Goal: Information Seeking & Learning: Learn about a topic

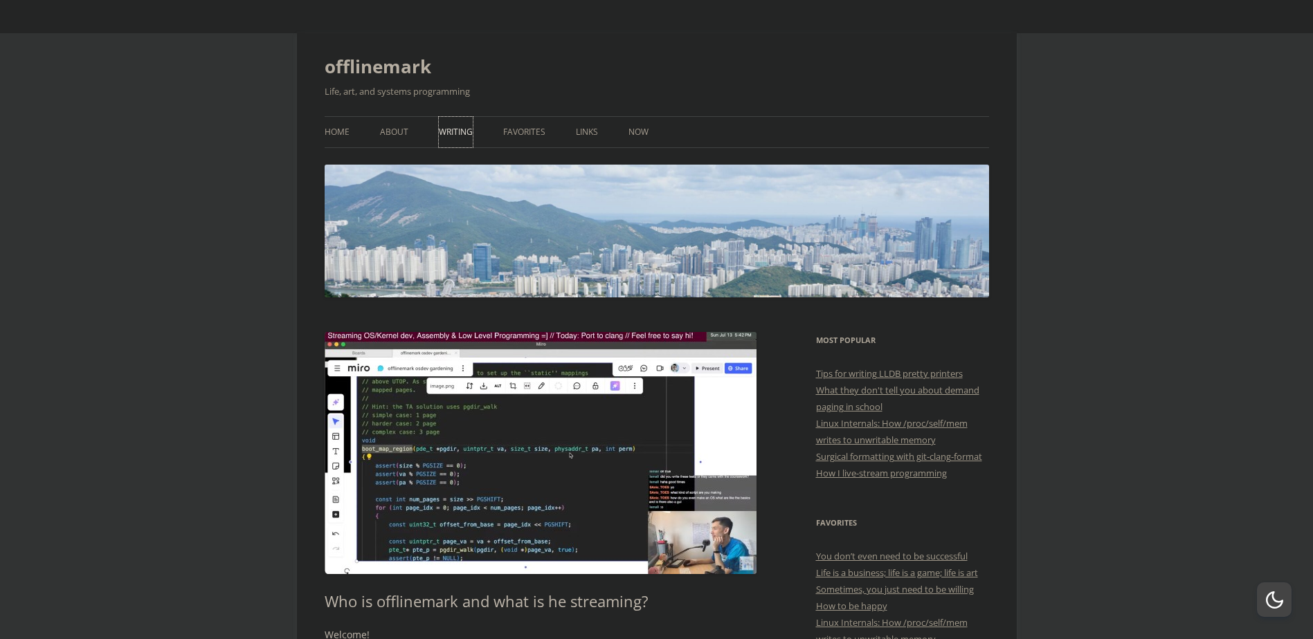
click at [455, 128] on link "Writing" at bounding box center [456, 132] width 34 height 30
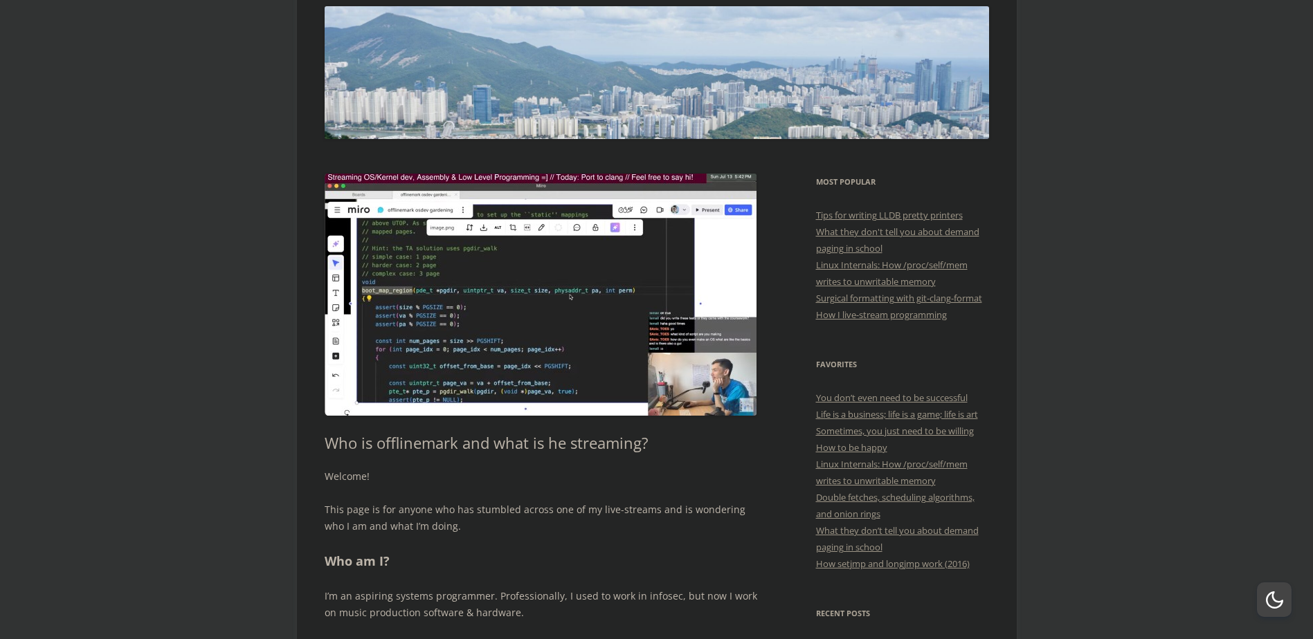
scroll to position [390, 0]
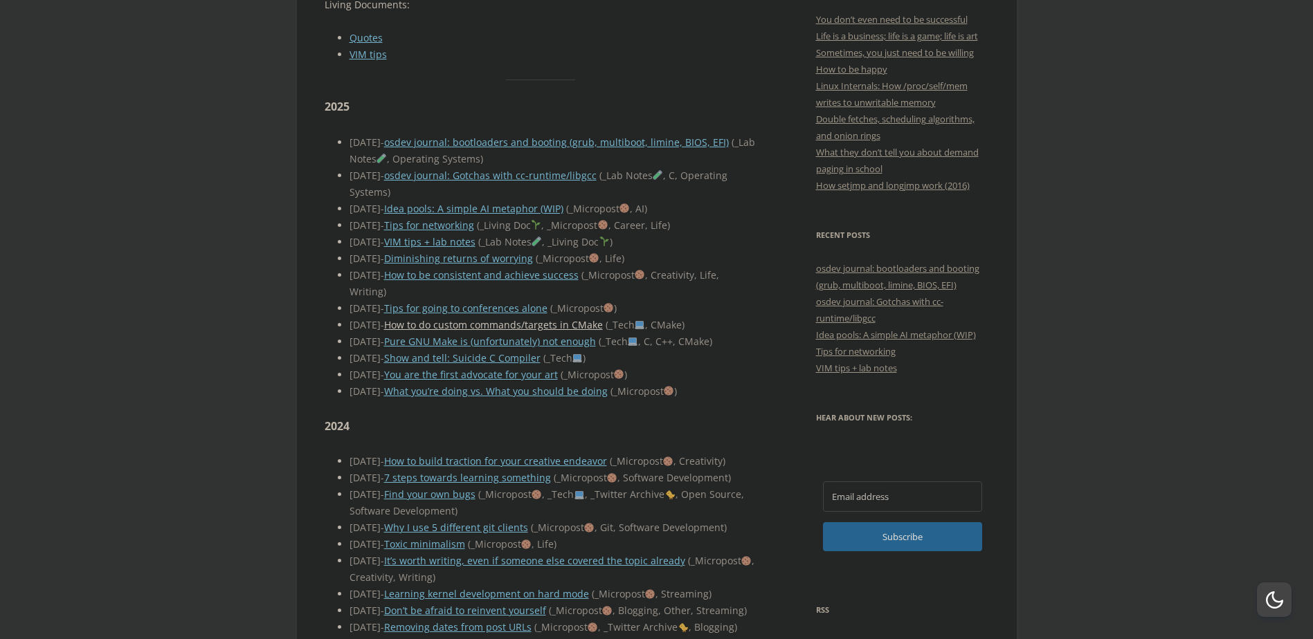
scroll to position [623, 0]
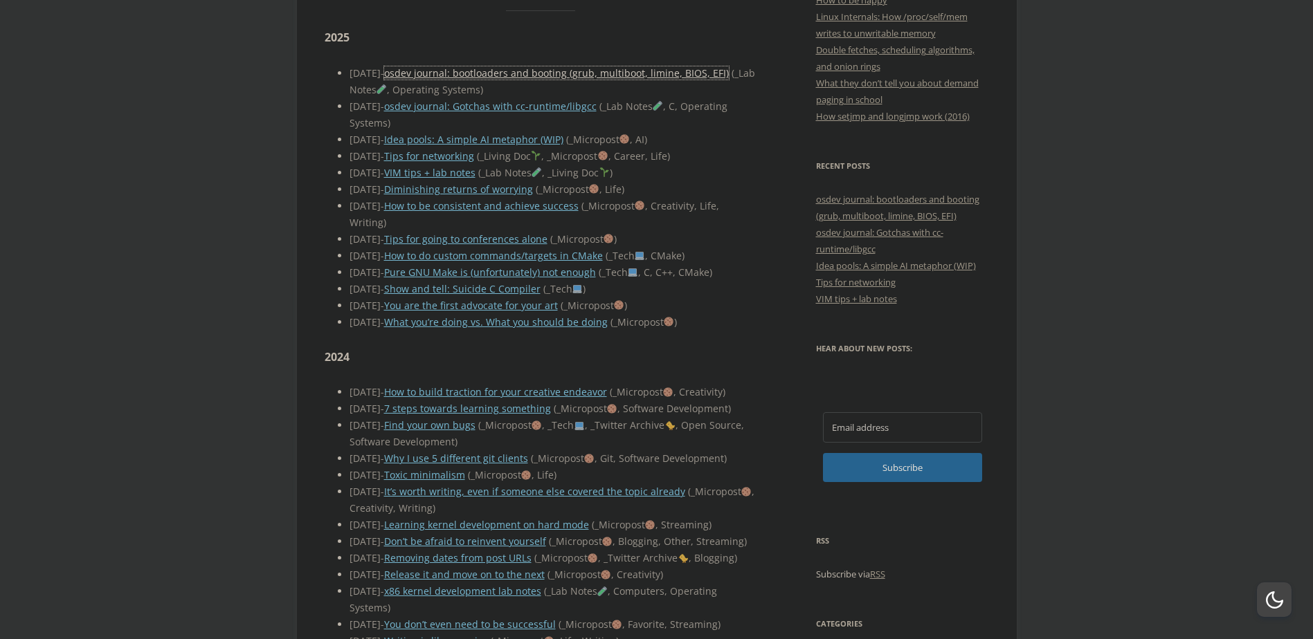
click at [525, 66] on link "osdev journal: bootloaders and booting (grub, multiboot, limine, BIOS, EFI)" at bounding box center [556, 72] width 345 height 13
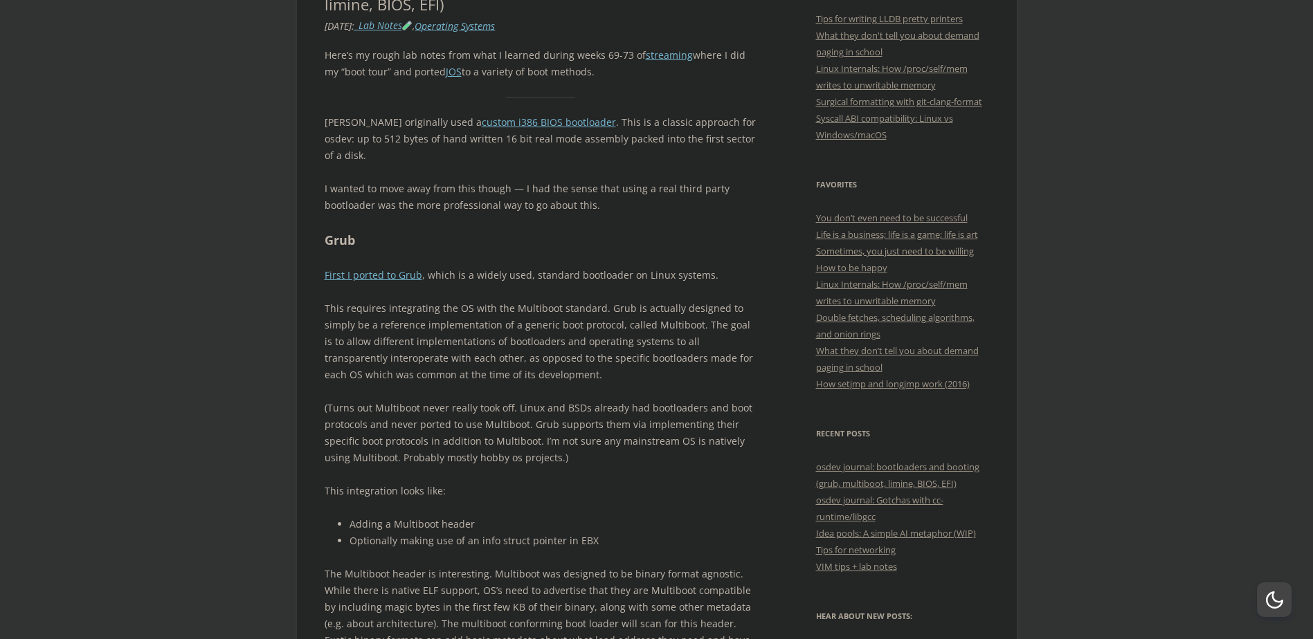
scroll to position [277, 0]
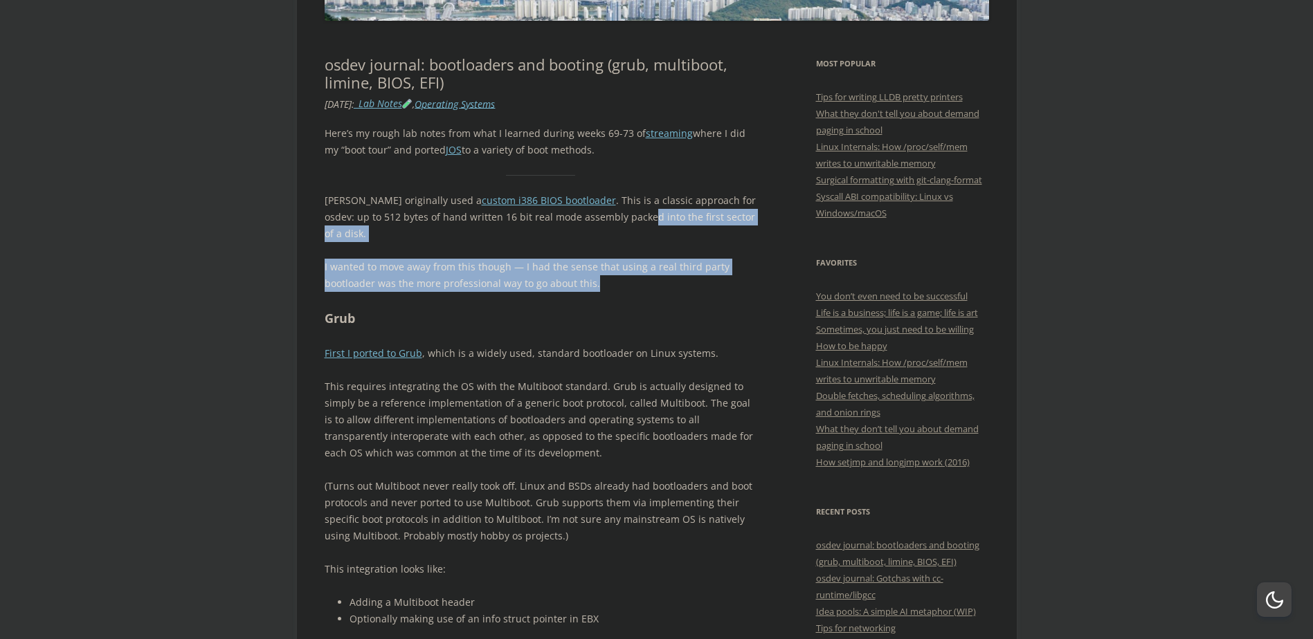
drag, startPoint x: 588, startPoint y: 213, endPoint x: 628, endPoint y: 269, distance: 68.9
drag, startPoint x: 628, startPoint y: 269, endPoint x: 557, endPoint y: 251, distance: 72.8
click at [557, 259] on p "I wanted to move away from this though — I had the sense that using a real thir…" at bounding box center [541, 275] width 433 height 33
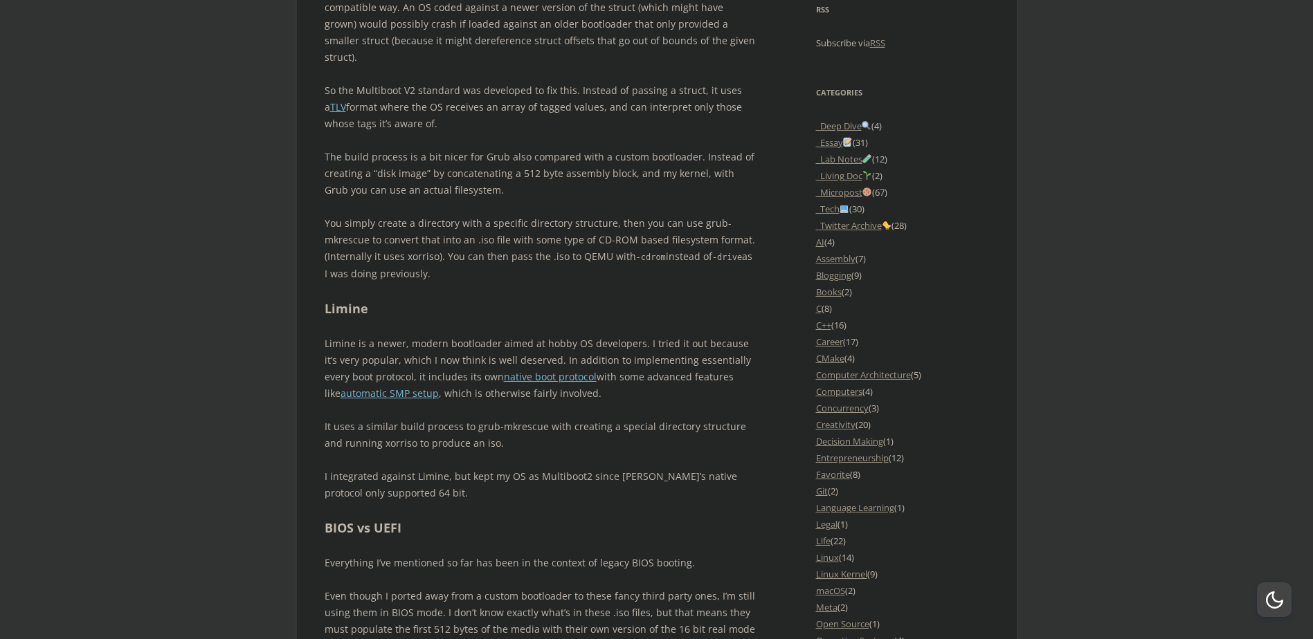
scroll to position [1177, 0]
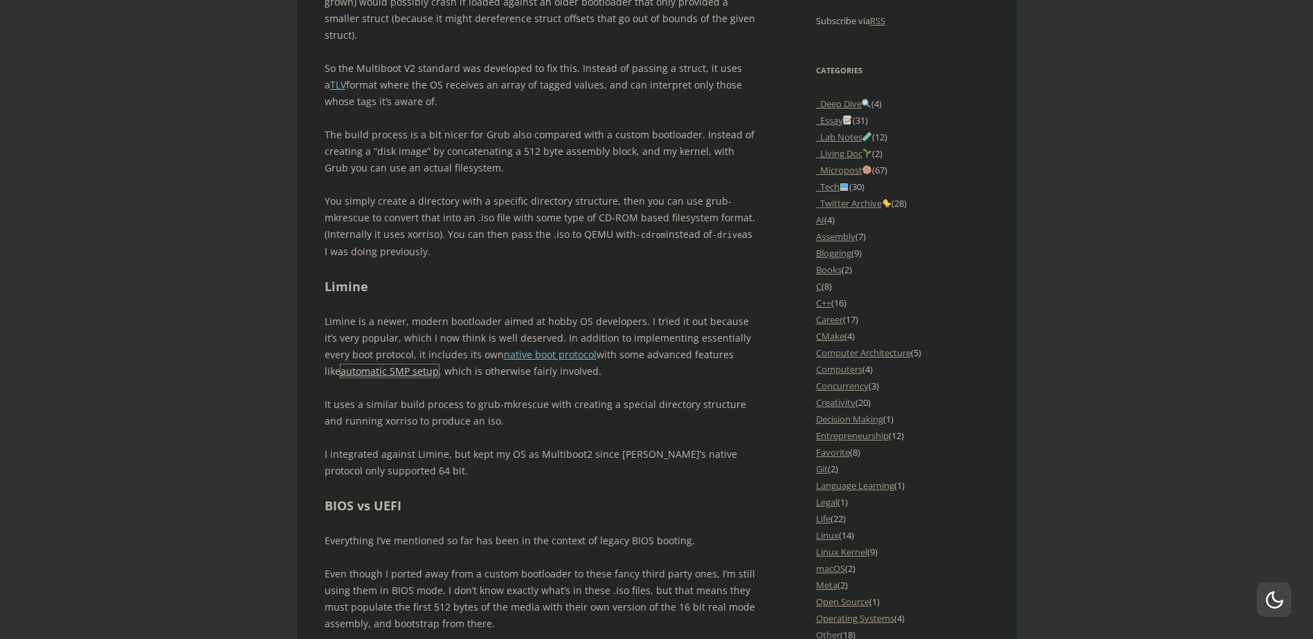
click at [374, 365] on link "automatic SMP setup" at bounding box center [389, 371] width 98 height 13
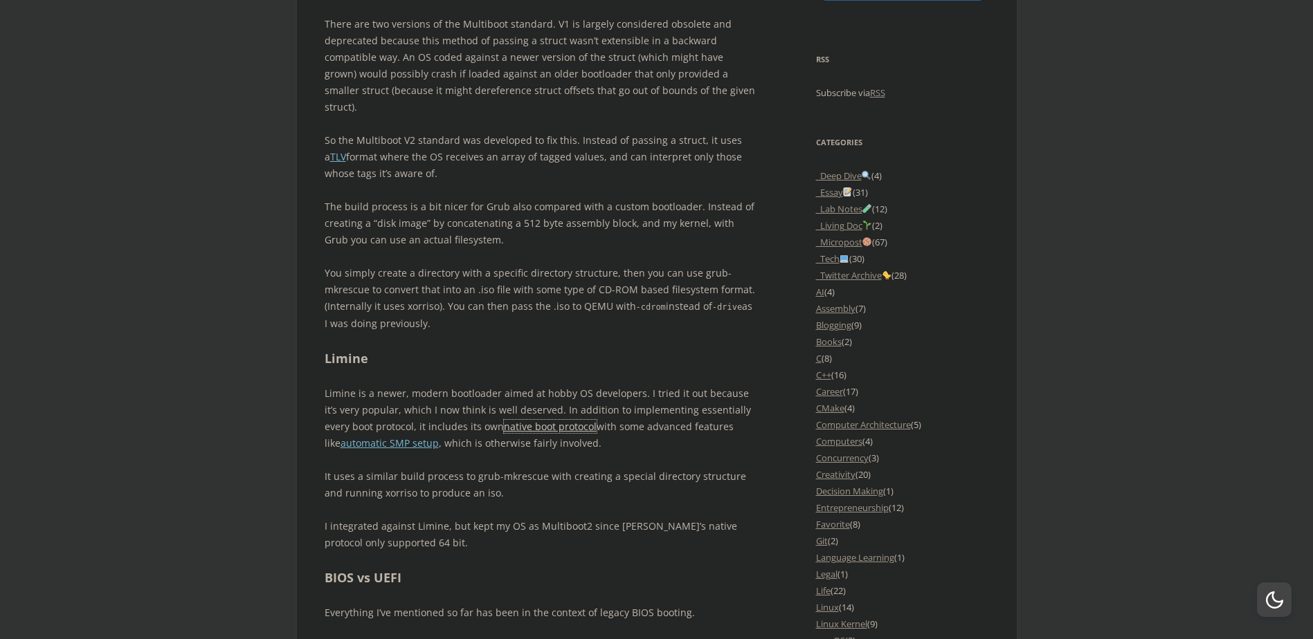
click at [511, 420] on link "native boot protocol" at bounding box center [550, 426] width 93 height 13
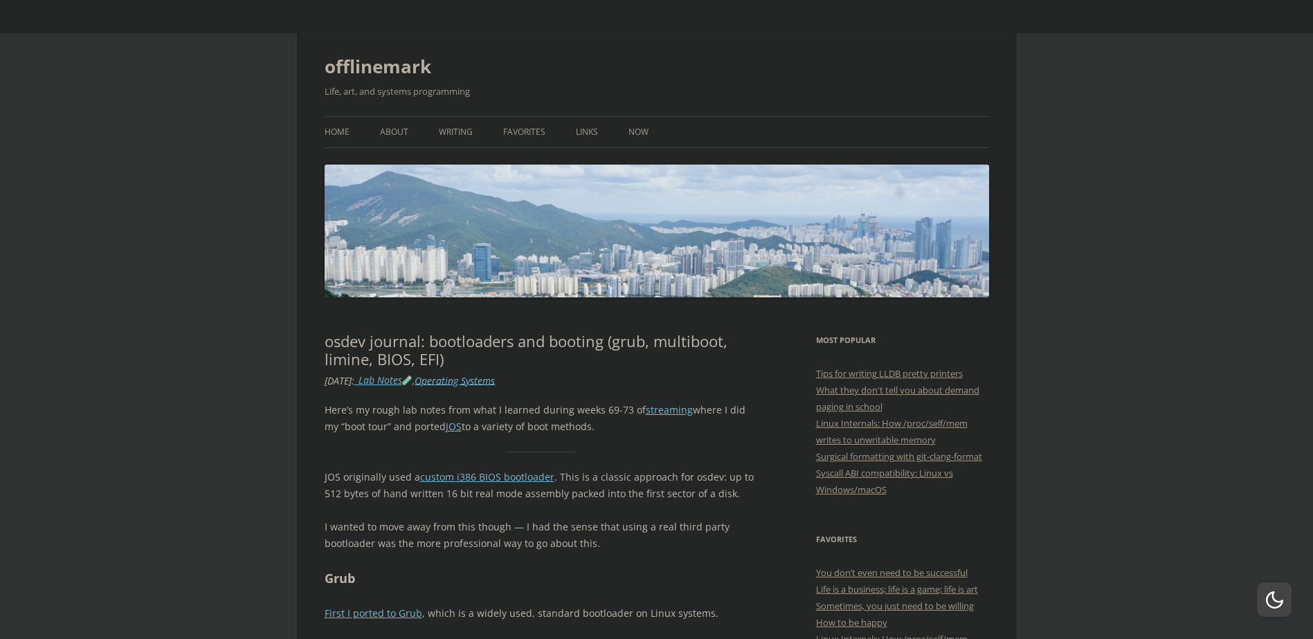
scroll to position [1103, 0]
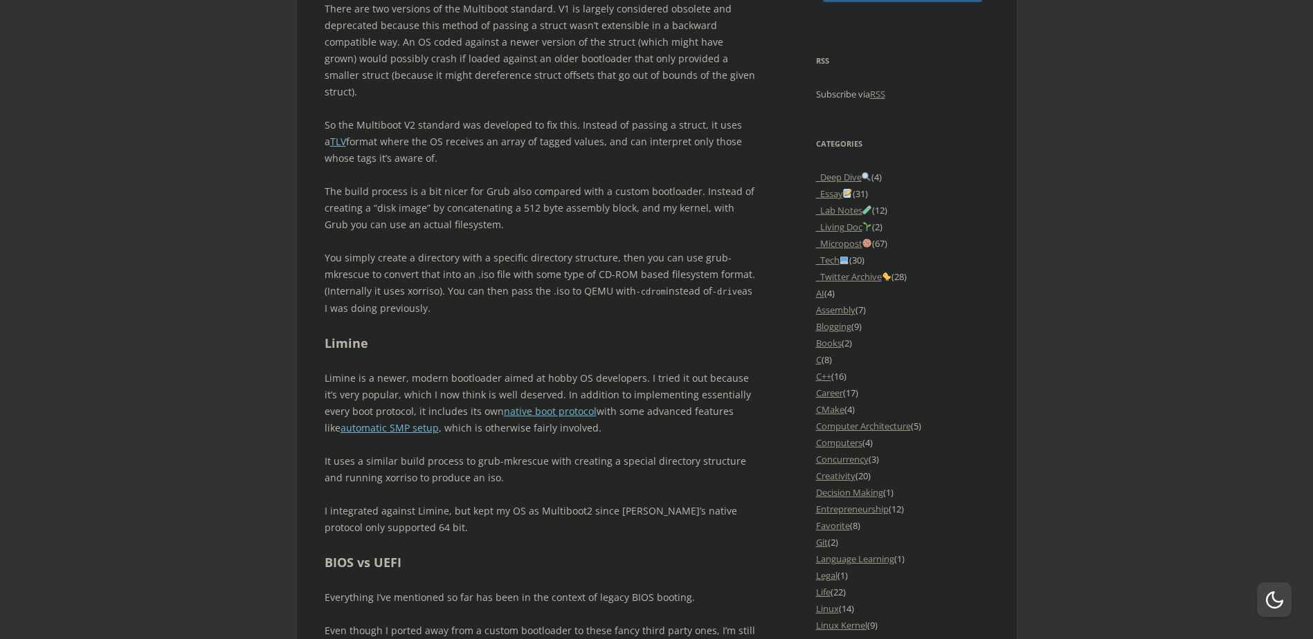
click at [355, 334] on h2 "Limine" at bounding box center [541, 344] width 433 height 20
copy h2 "Limine"
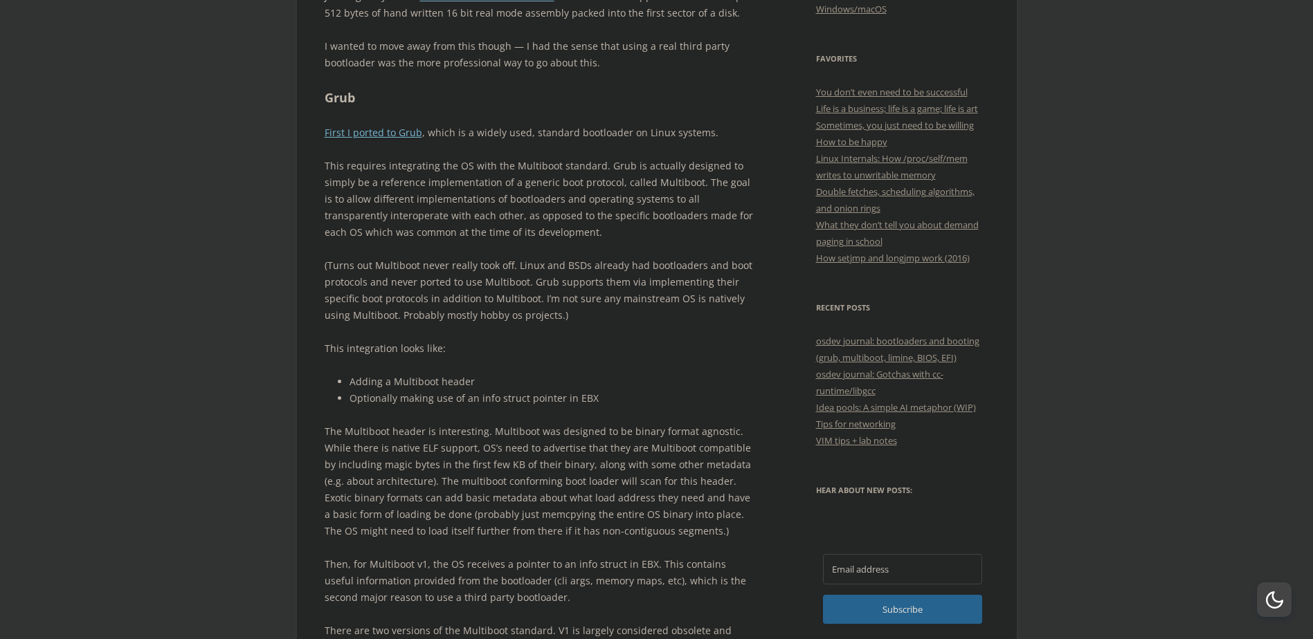
scroll to position [480, 0]
